Goal: Navigation & Orientation: Go to known website

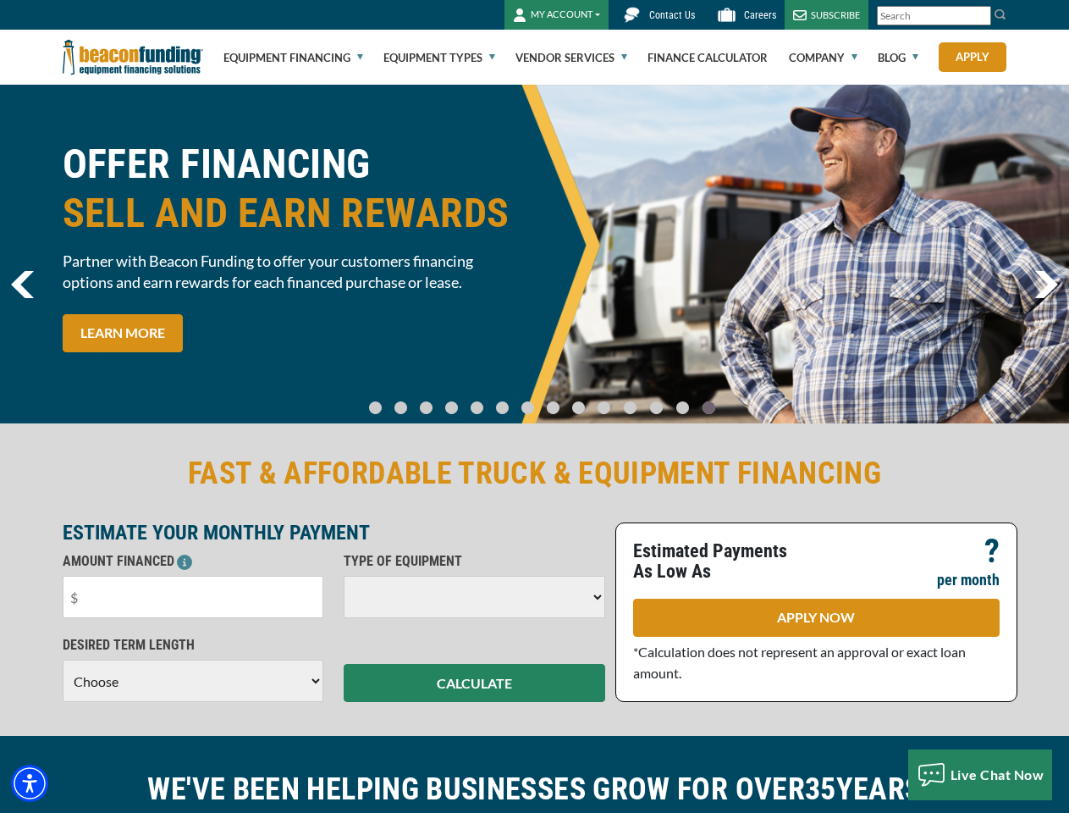
click at [30, 783] on img "Accessibility Menu" at bounding box center [29, 782] width 37 height 37
click at [980, 16] on body "Skip to main content Enable accessibility for low vision Open the accessibility…" at bounding box center [534, 406] width 1069 height 813
click at [534, 254] on body "Skip to main content Enable accessibility for low vision Open the accessibility…" at bounding box center [534, 406] width 1069 height 813
click at [389, 399] on body "Skip to main content Enable accessibility for low vision Open the accessibility…" at bounding box center [534, 406] width 1069 height 813
click at [413, 399] on body "Skip to main content Enable accessibility for low vision Open the accessibility…" at bounding box center [534, 406] width 1069 height 813
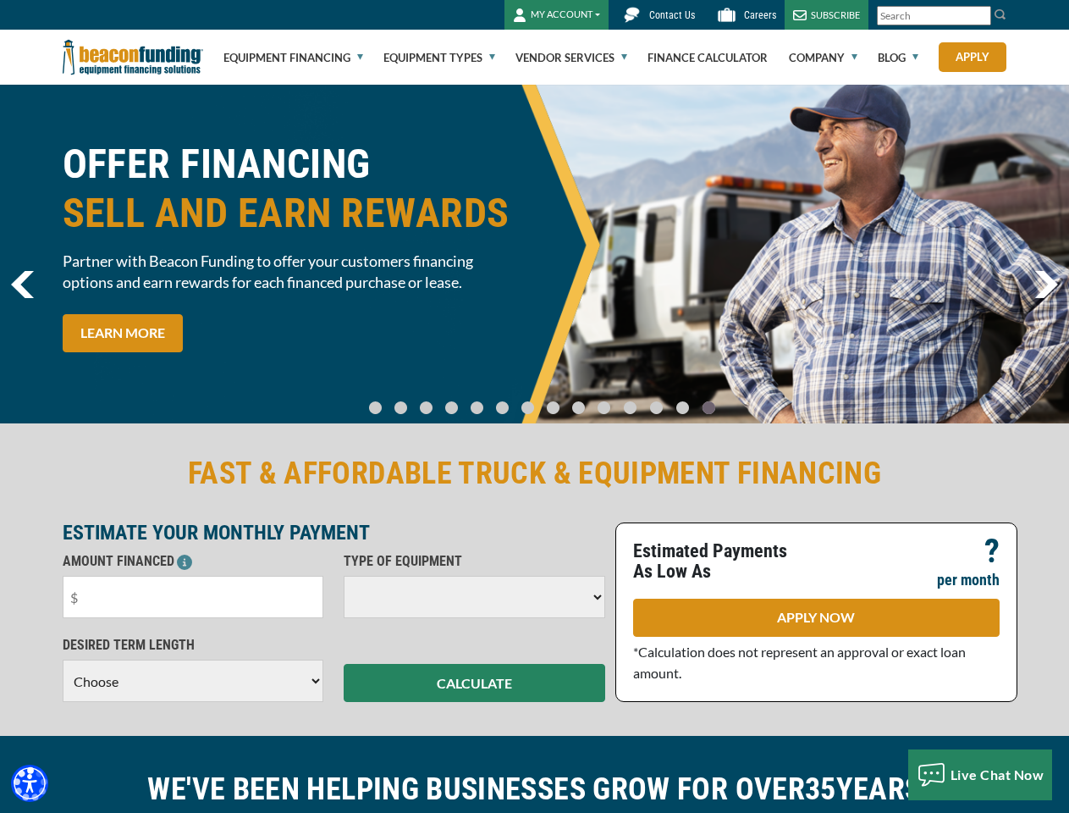
click at [436, 399] on body "Skip to main content Enable accessibility for low vision Open the accessibility…" at bounding box center [534, 406] width 1069 height 813
